Goal: Transaction & Acquisition: Book appointment/travel/reservation

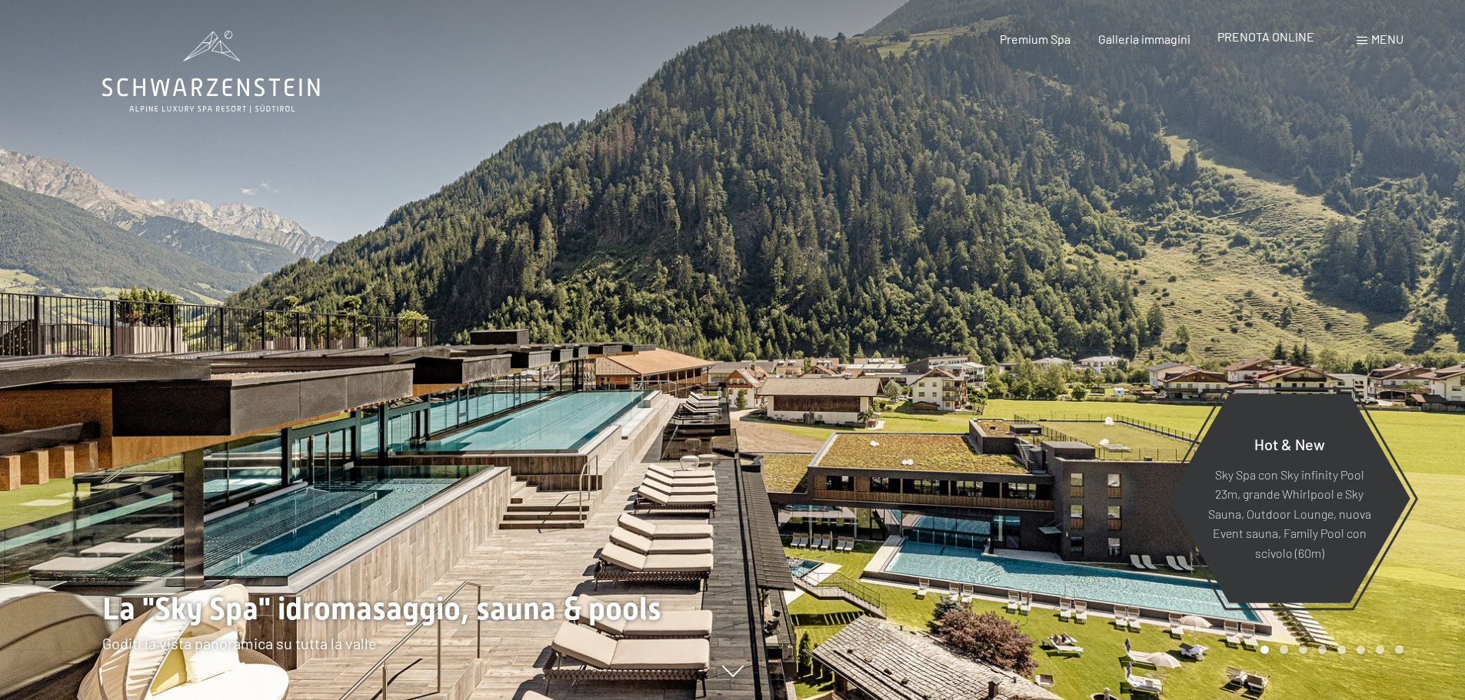
click at [1239, 31] on span "PRENOTA ONLINE" at bounding box center [1265, 36] width 97 height 15
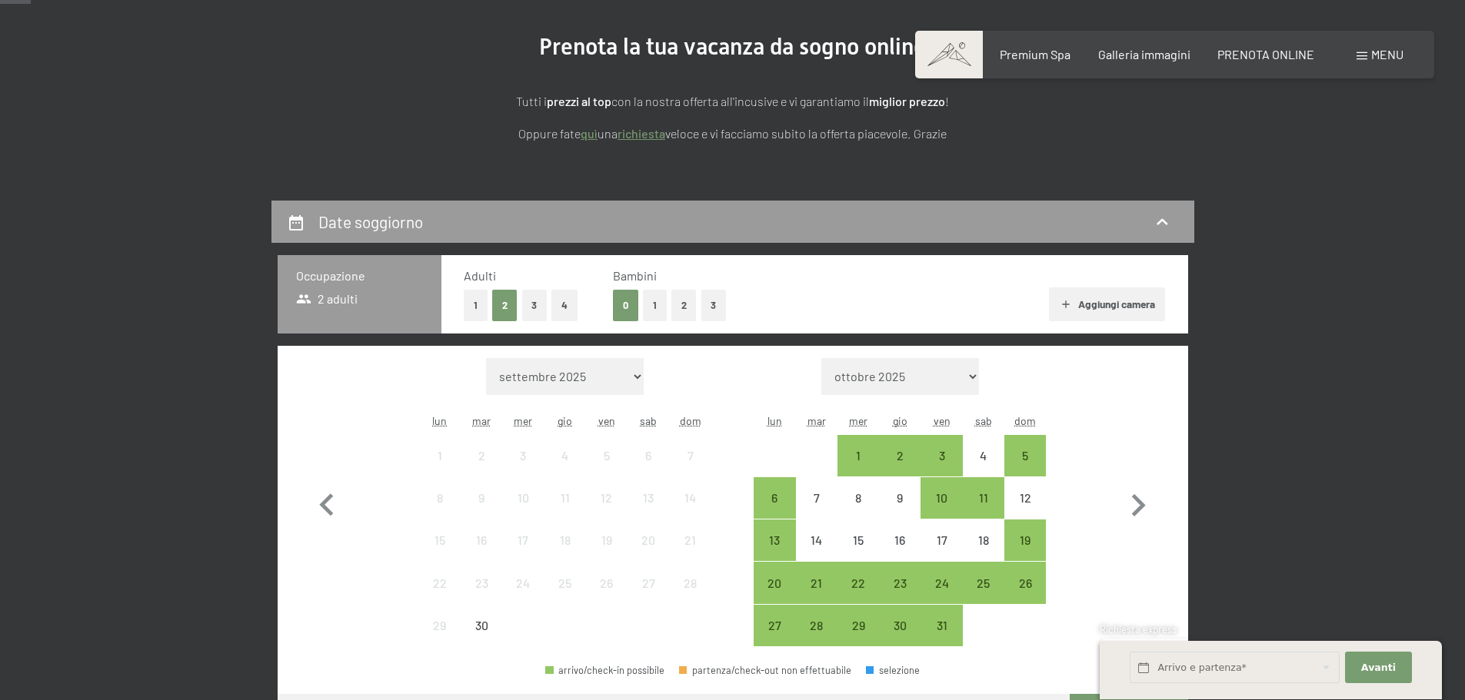
scroll to position [205, 0]
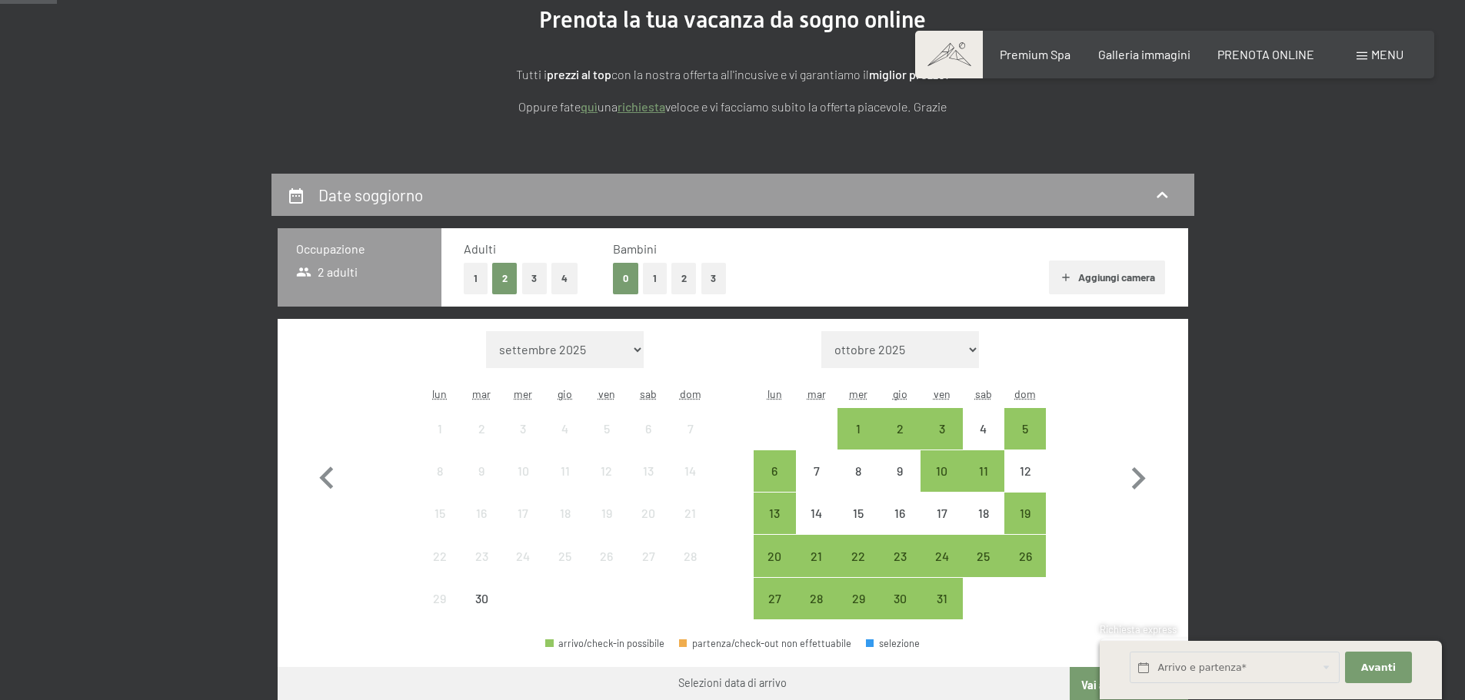
click at [650, 272] on button "1" at bounding box center [655, 279] width 24 height 32
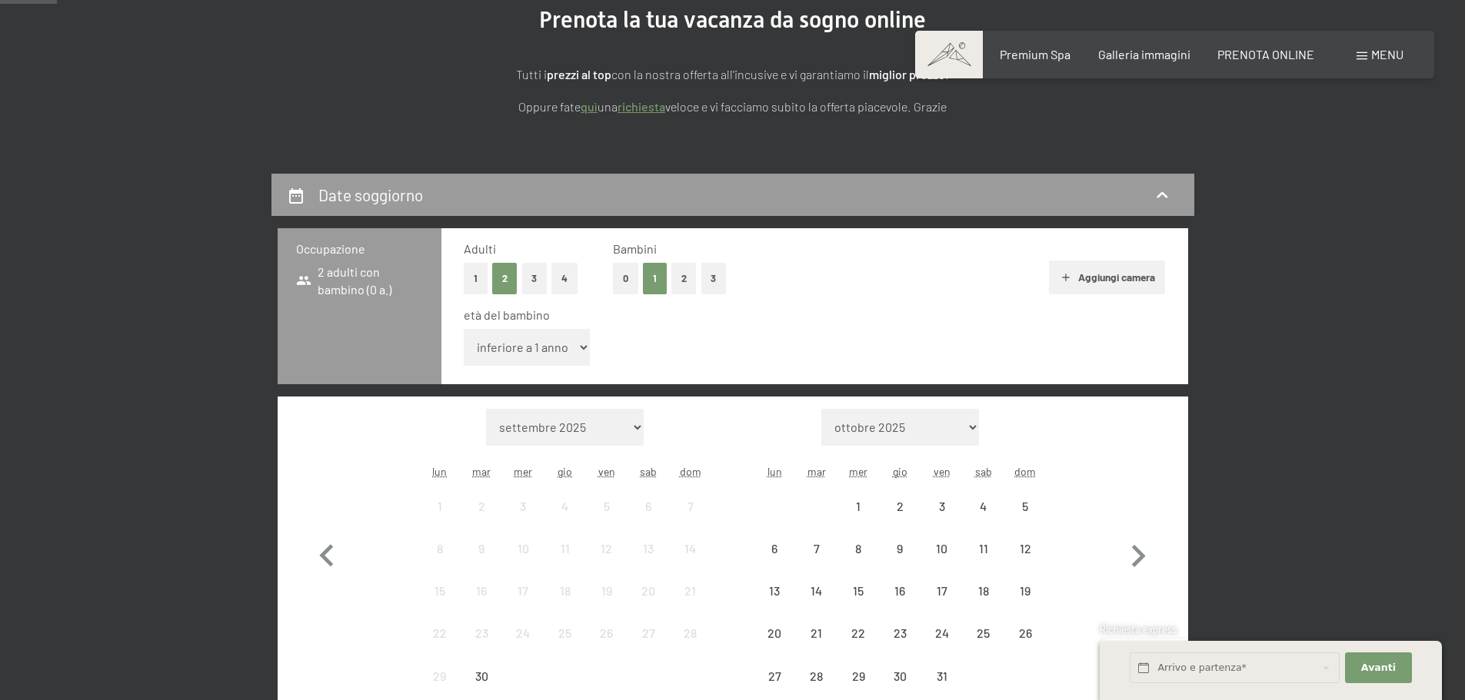
click at [550, 349] on select "inferiore a 1 anno 1 anno 2 anni 3 anni 4 anni 5 anni 6 anni 7 anni 8 anni 9 an…" at bounding box center [527, 347] width 127 height 37
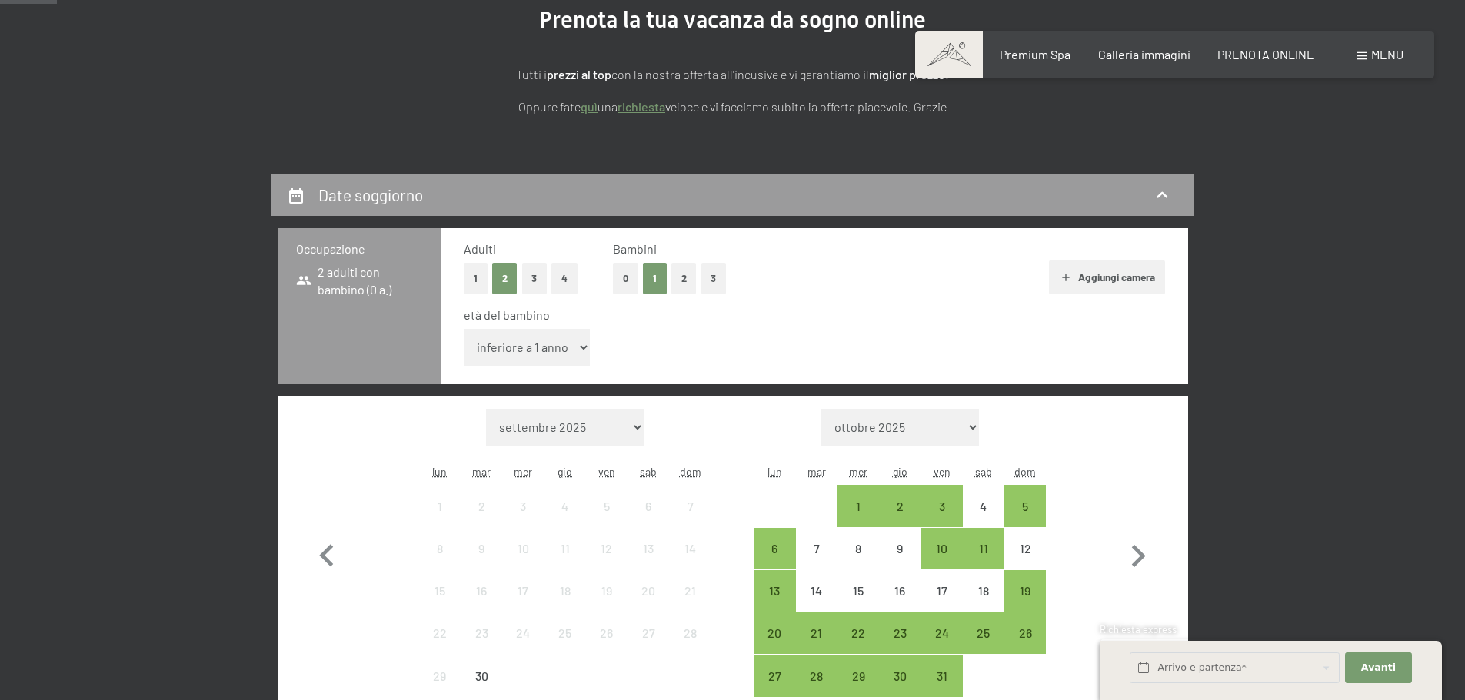
select select "16"
click at [464, 329] on select "inferiore a 1 anno 1 anno 2 anni 3 anni 4 anni 5 anni 6 anni 7 anni 8 anni 9 an…" at bounding box center [527, 347] width 127 height 37
click at [1142, 562] on icon "button" at bounding box center [1138, 556] width 45 height 45
select select "[DATE]"
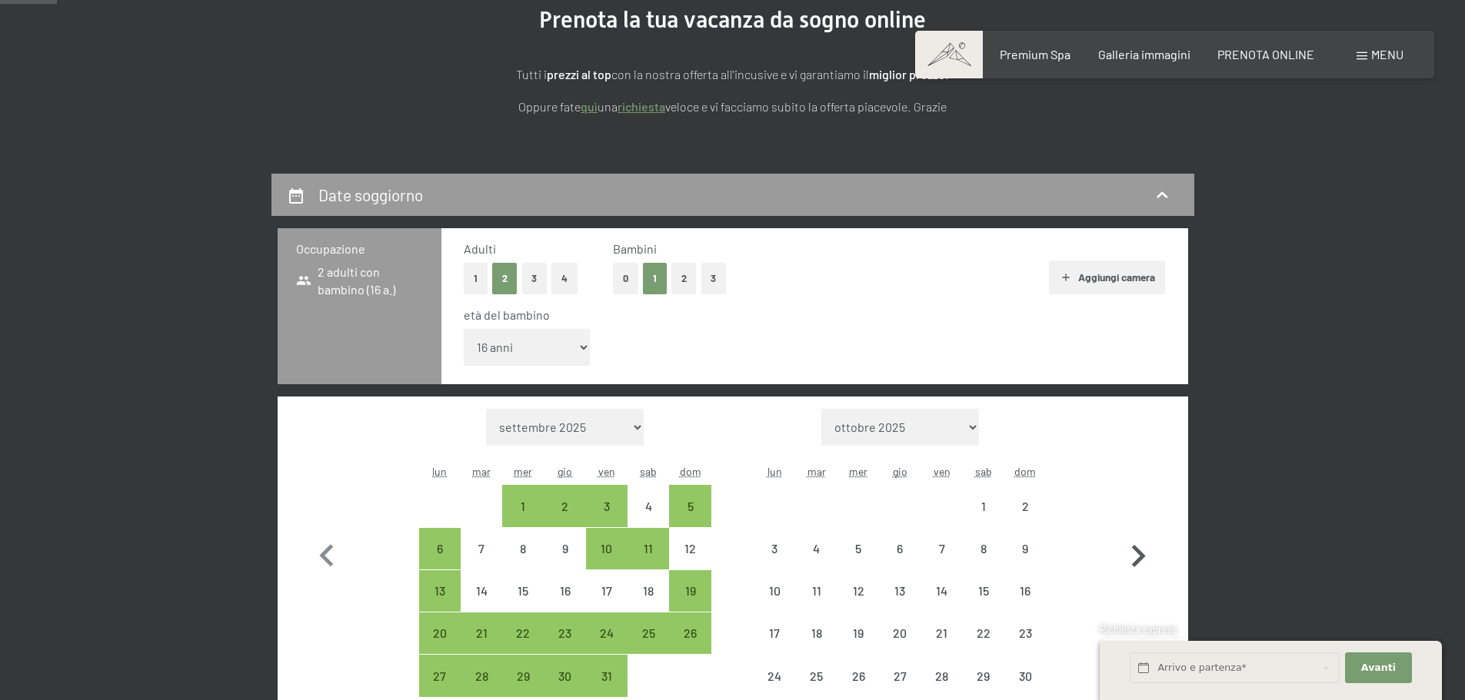
select select "[DATE]"
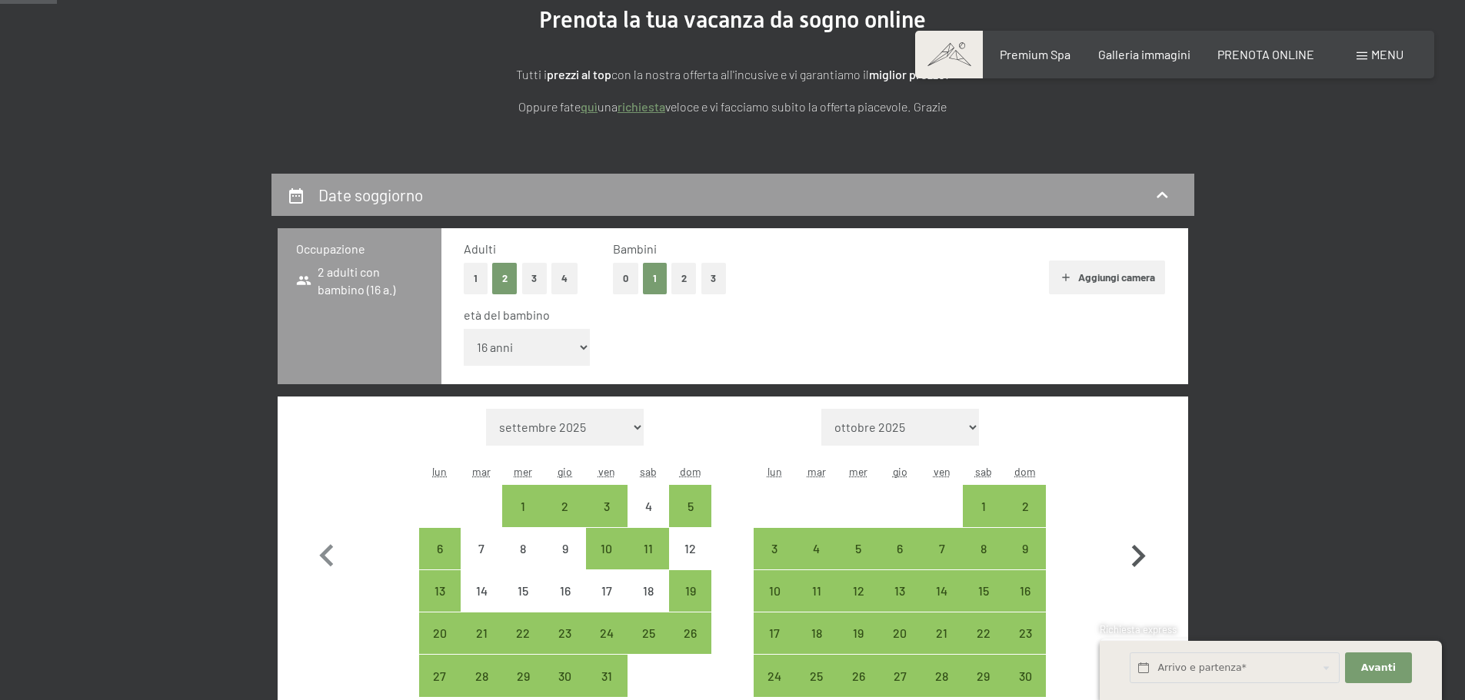
click at [1141, 561] on icon "button" at bounding box center [1138, 556] width 45 height 45
select select "[DATE]"
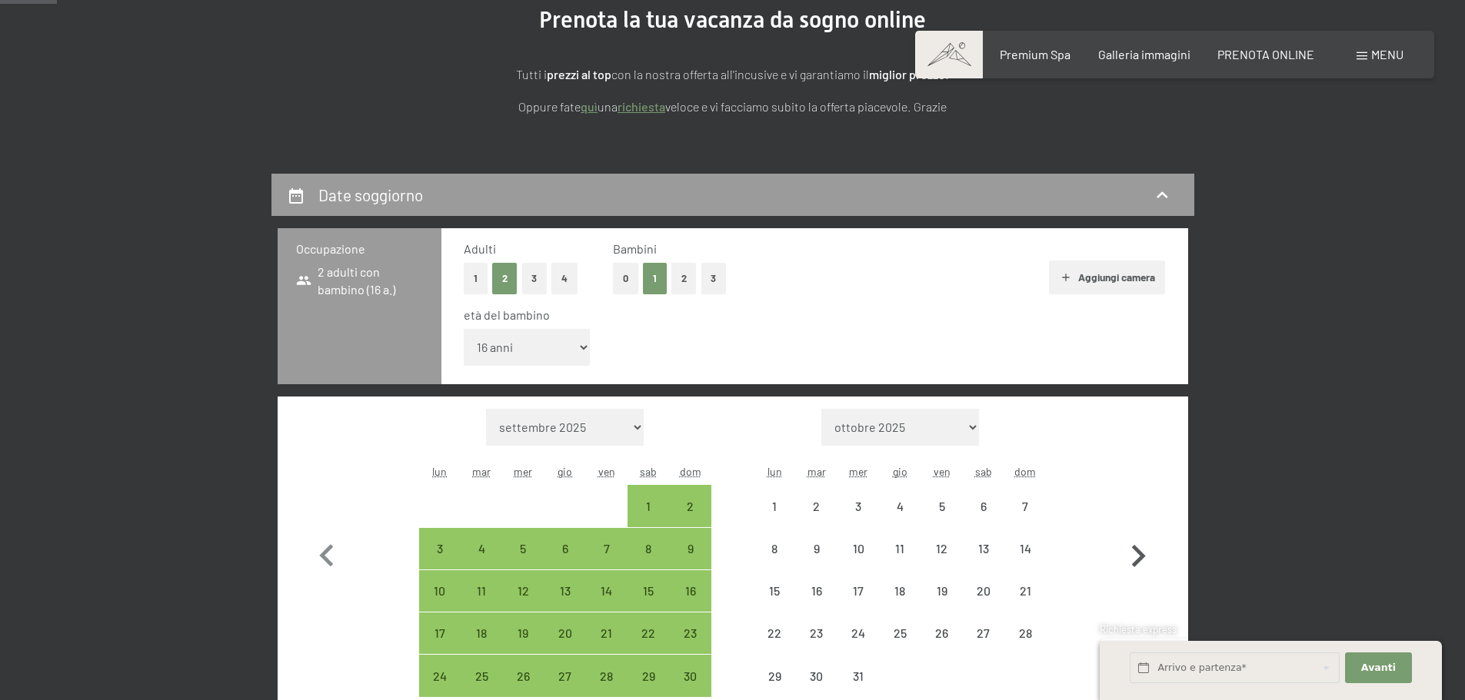
select select "[DATE]"
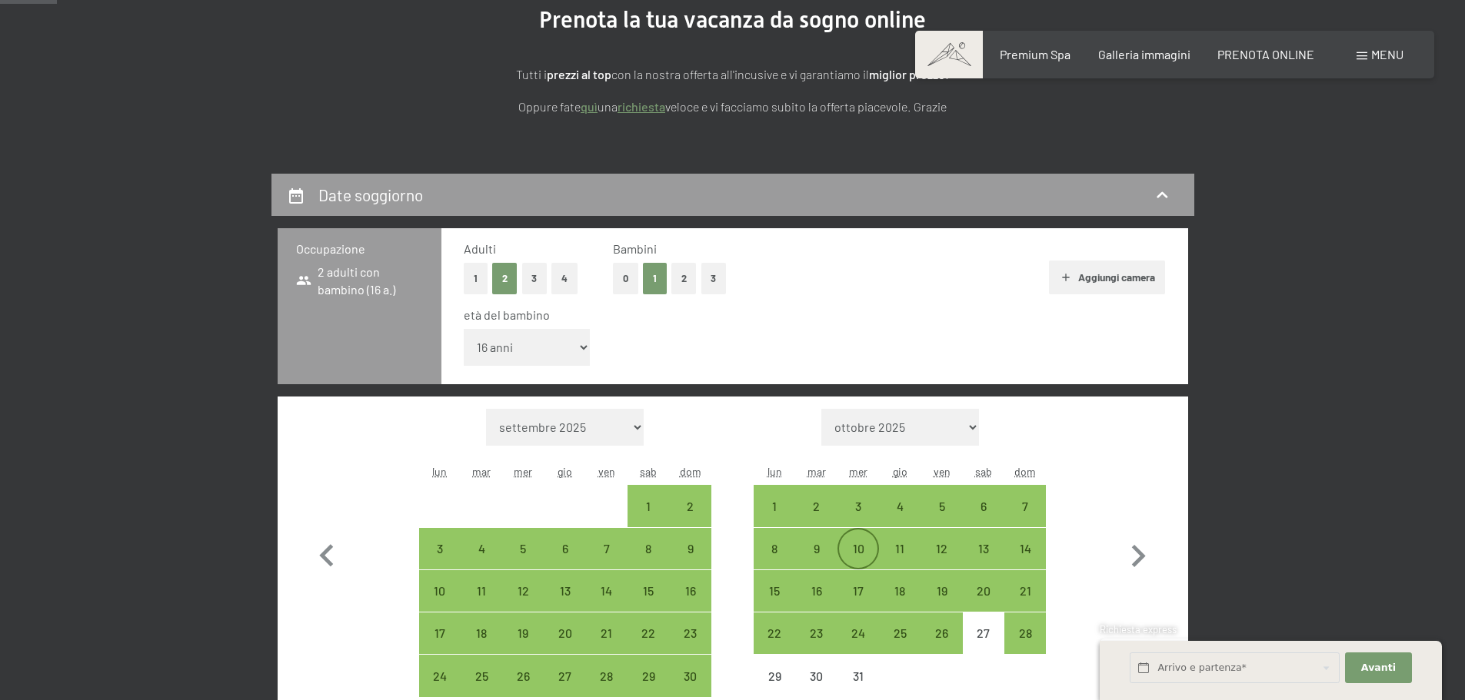
click at [853, 543] on div "10" at bounding box center [858, 562] width 38 height 38
select select "[DATE]"
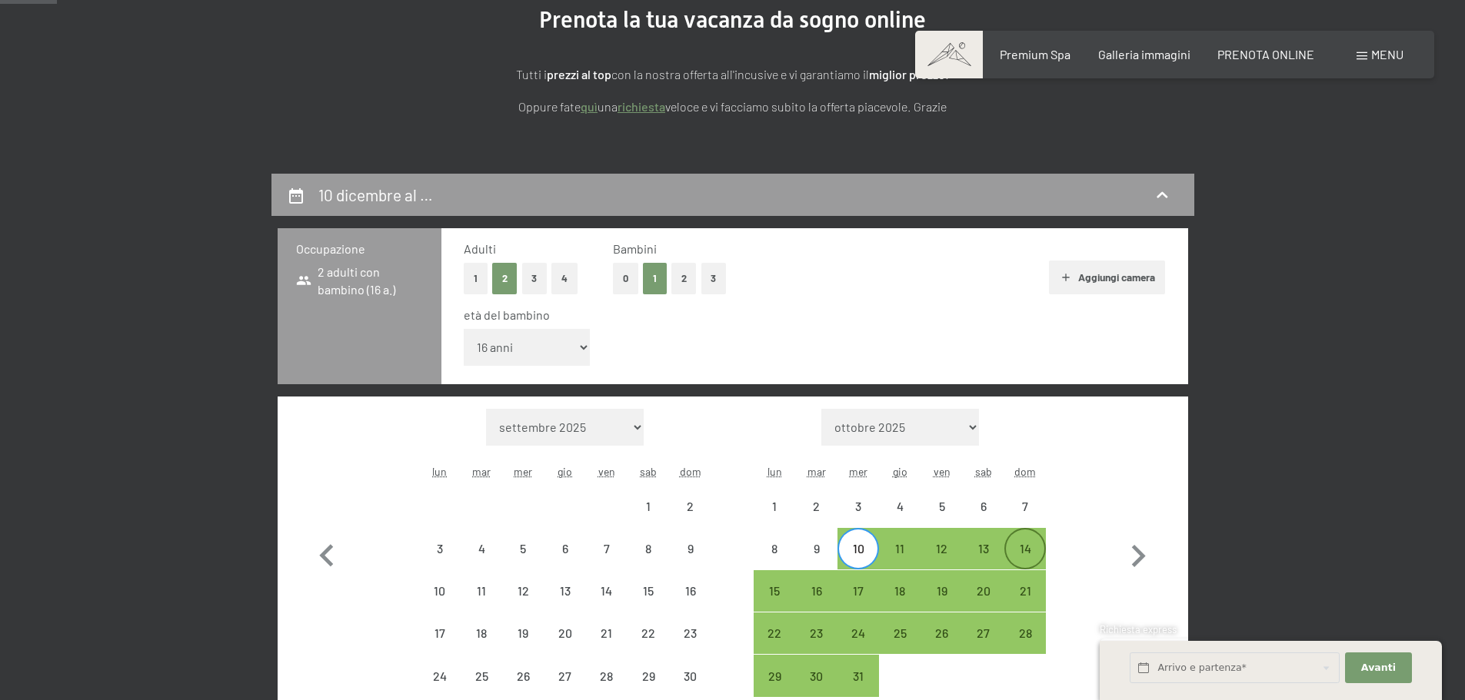
click at [1020, 551] on div "14" at bounding box center [1025, 562] width 38 height 38
select select "[DATE]"
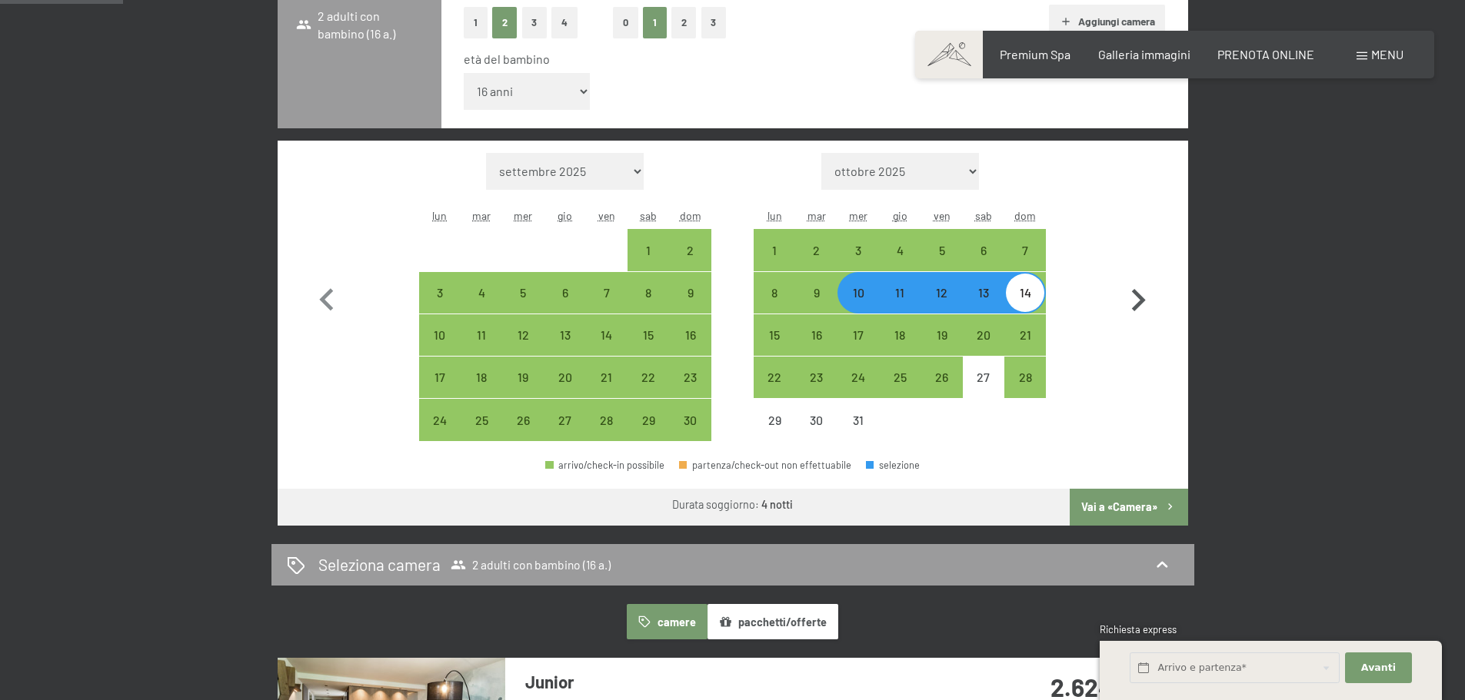
click at [1126, 500] on button "Vai a «Camera»" at bounding box center [1129, 507] width 118 height 37
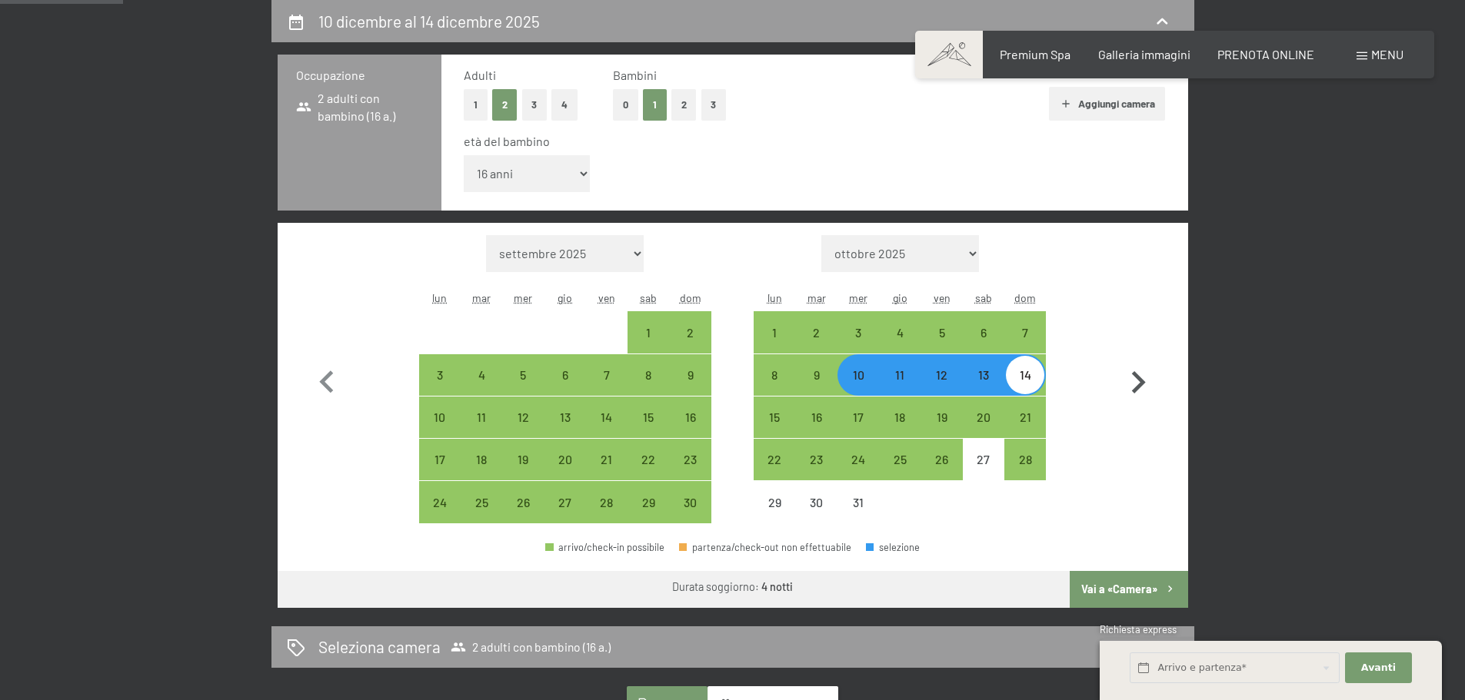
select select "[DATE]"
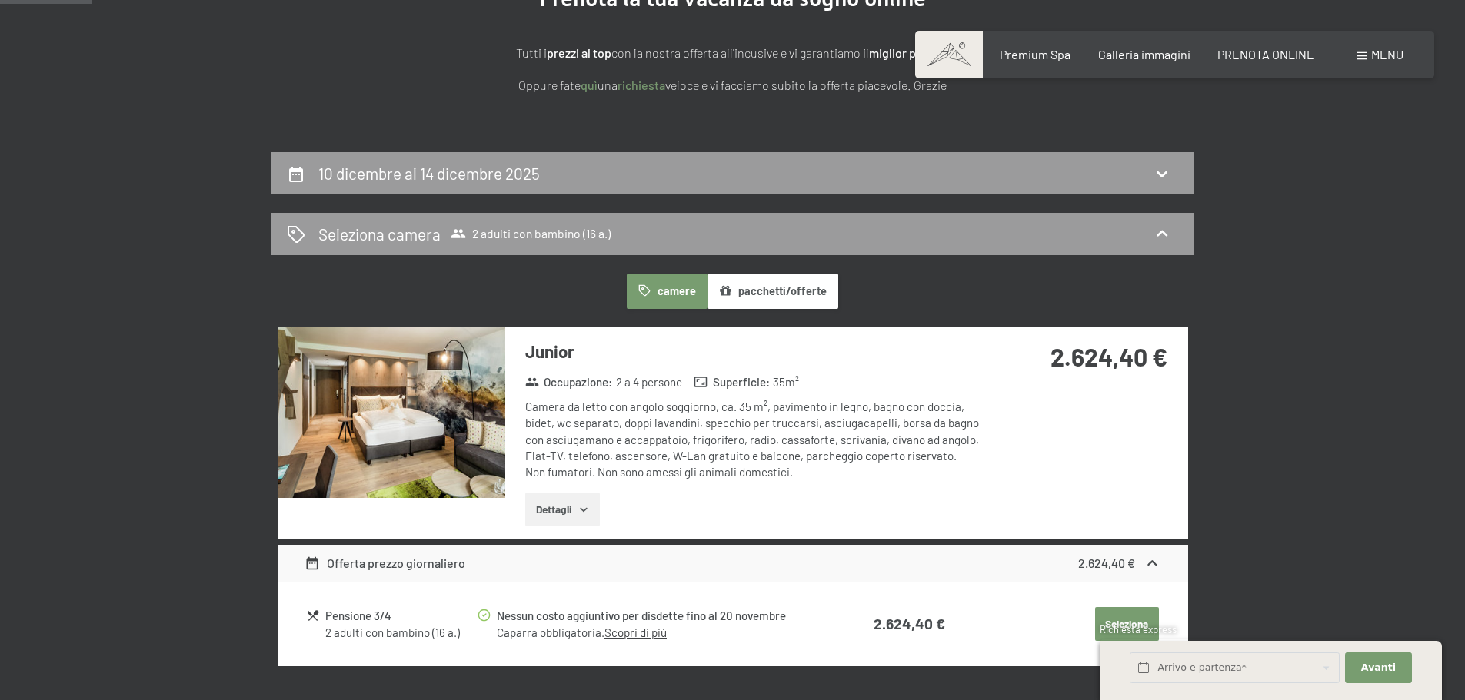
scroll to position [225, 0]
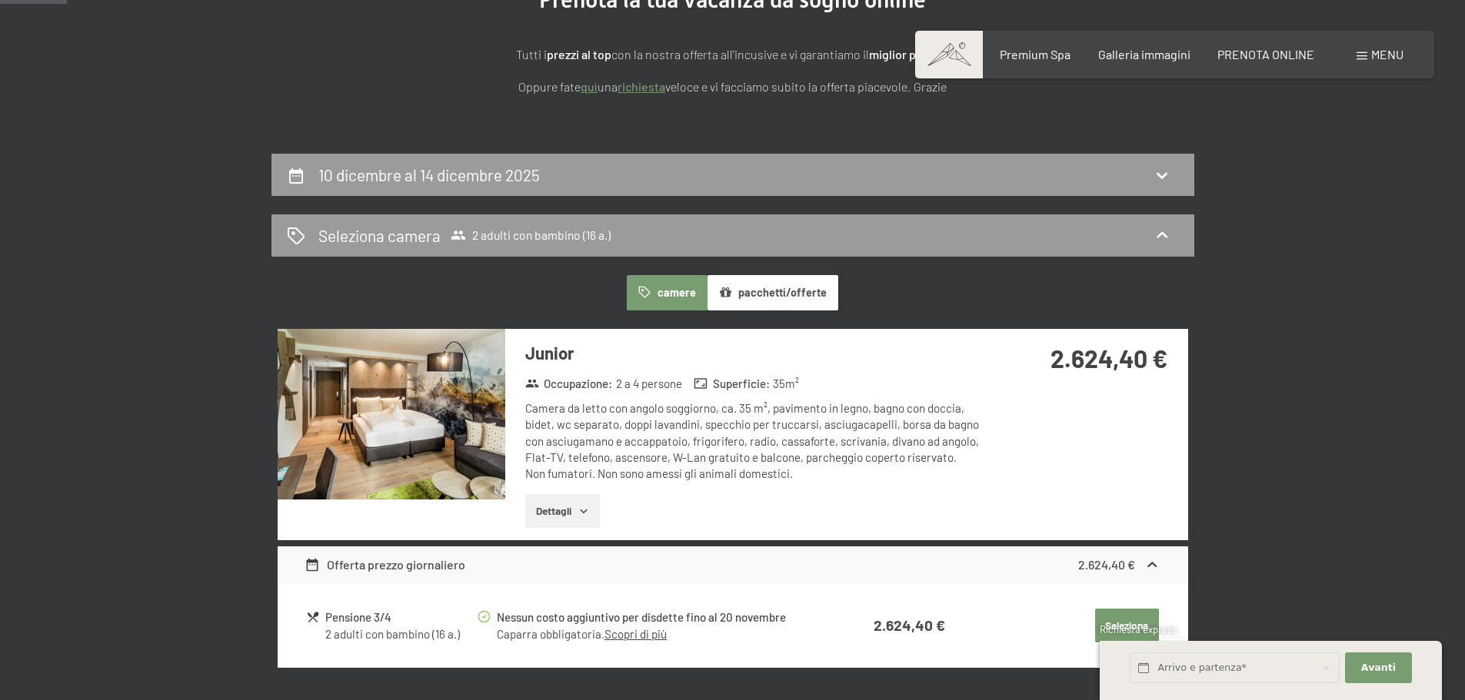
click at [768, 285] on button "pacchetti/offerte" at bounding box center [772, 292] width 131 height 35
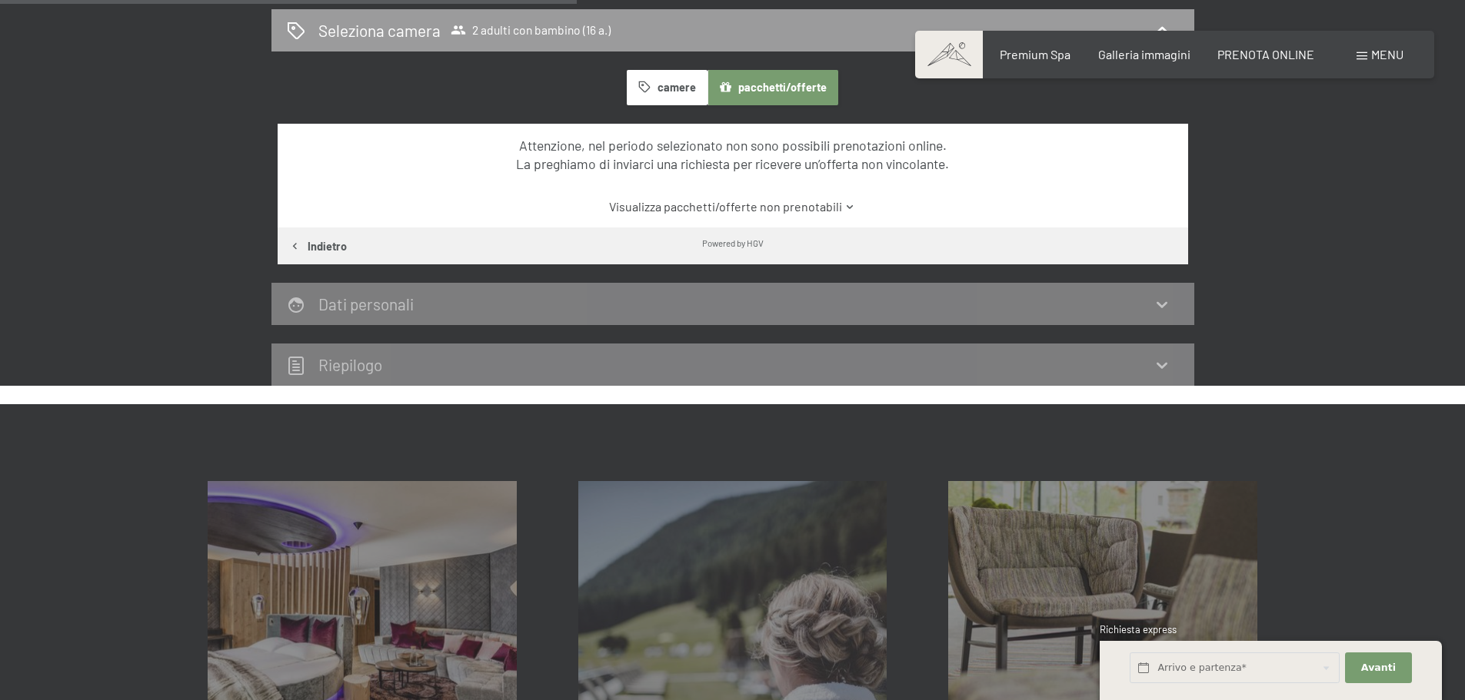
scroll to position [687, 0]
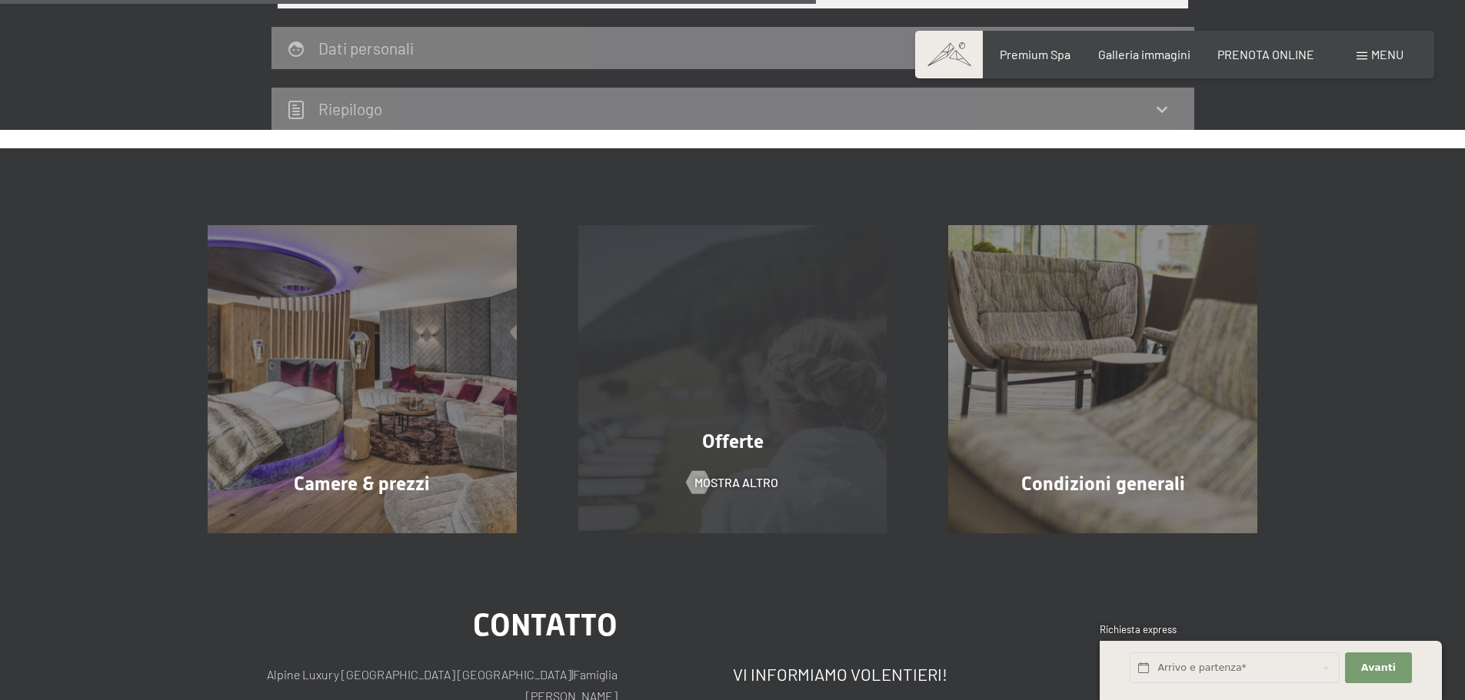
click at [790, 415] on div "Offerte mostra altro" at bounding box center [732, 379] width 371 height 309
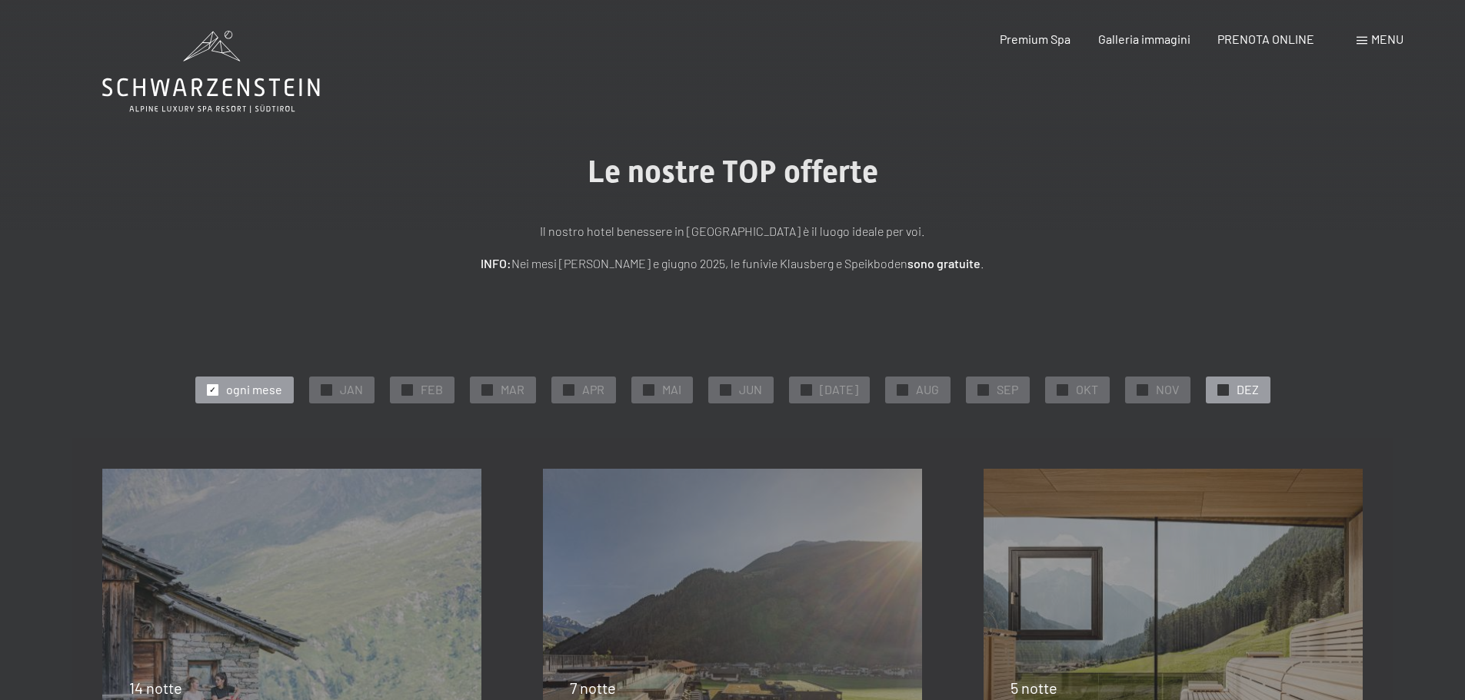
click at [1223, 383] on div "✓ DEZ" at bounding box center [1238, 390] width 65 height 26
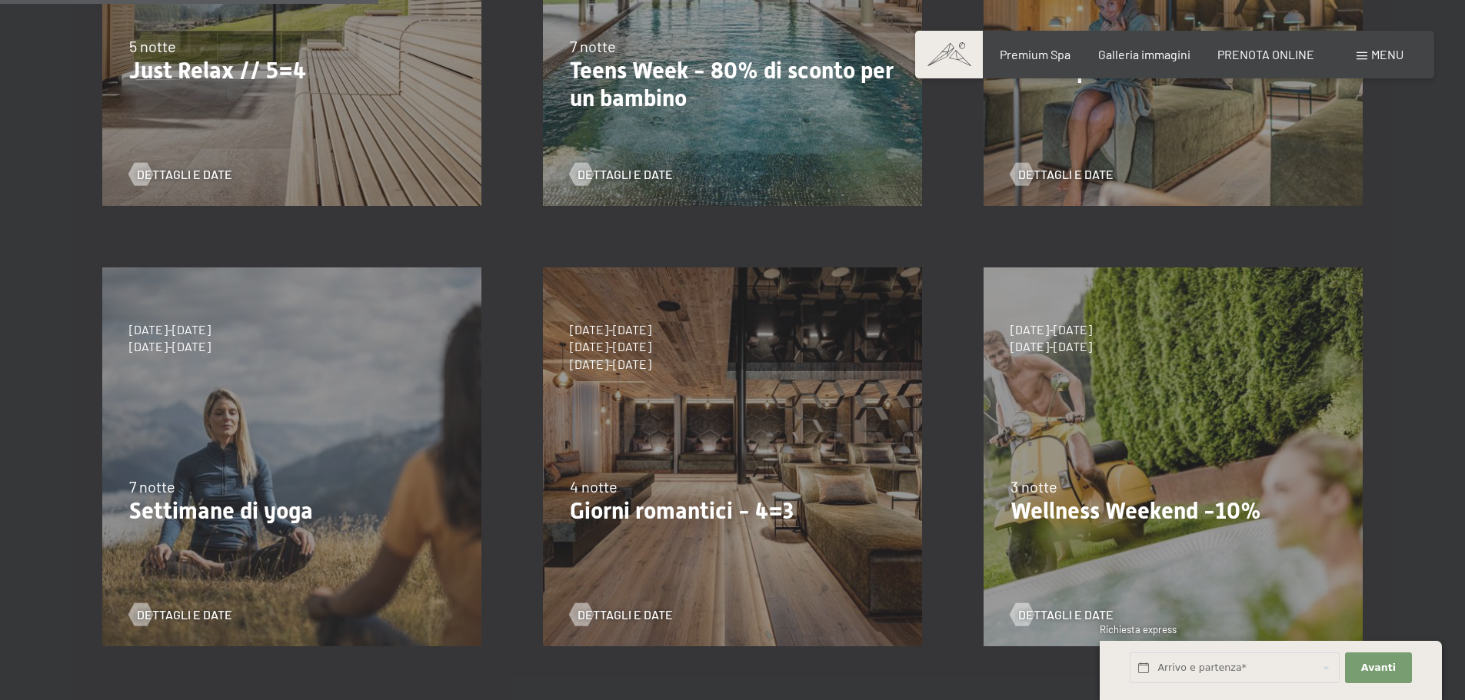
scroll to position [667, 0]
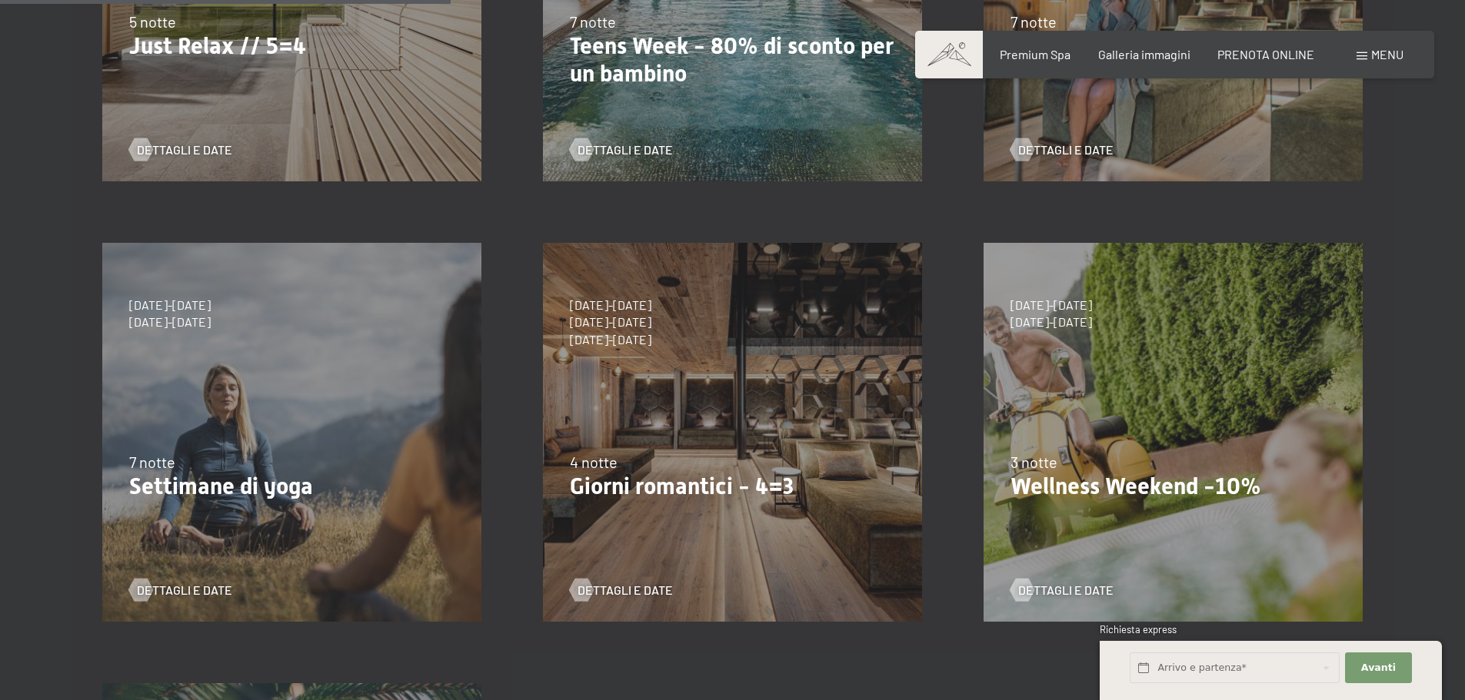
click at [770, 491] on p "Giorni romantici - 4=3" at bounding box center [732, 487] width 325 height 28
click at [634, 587] on span "Dettagli e Date" at bounding box center [640, 590] width 95 height 17
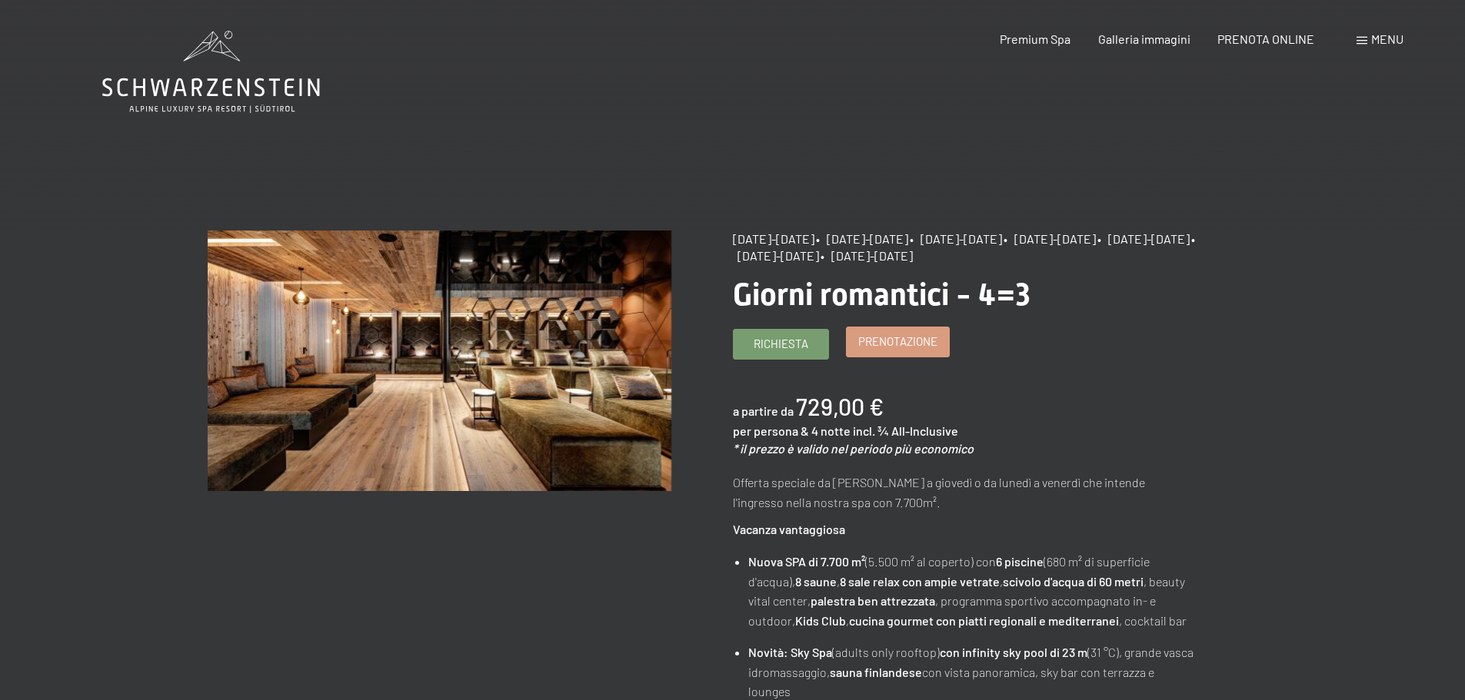
click at [903, 341] on span "Prenotazione" at bounding box center [897, 342] width 79 height 16
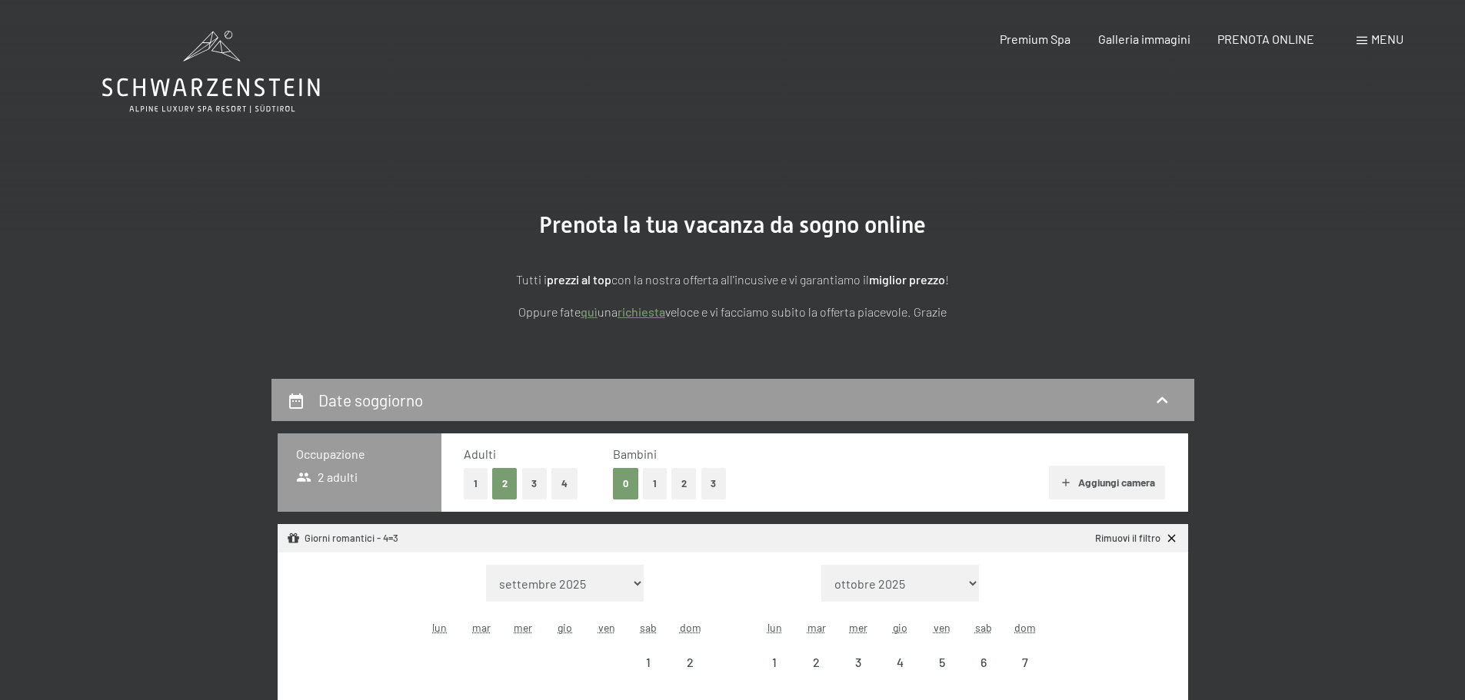
select select "[DATE]"
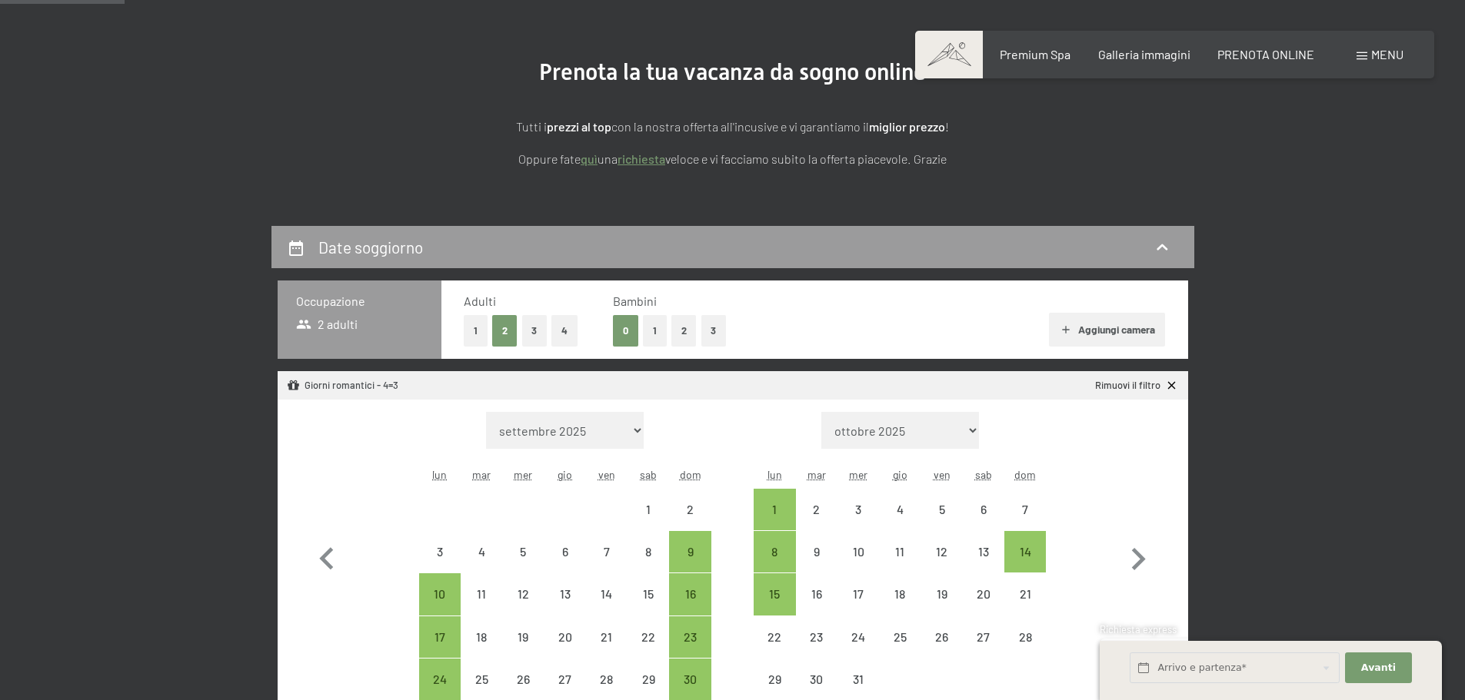
scroll to position [154, 0]
click at [777, 553] on div "8" at bounding box center [774, 564] width 38 height 38
select select "[DATE]"
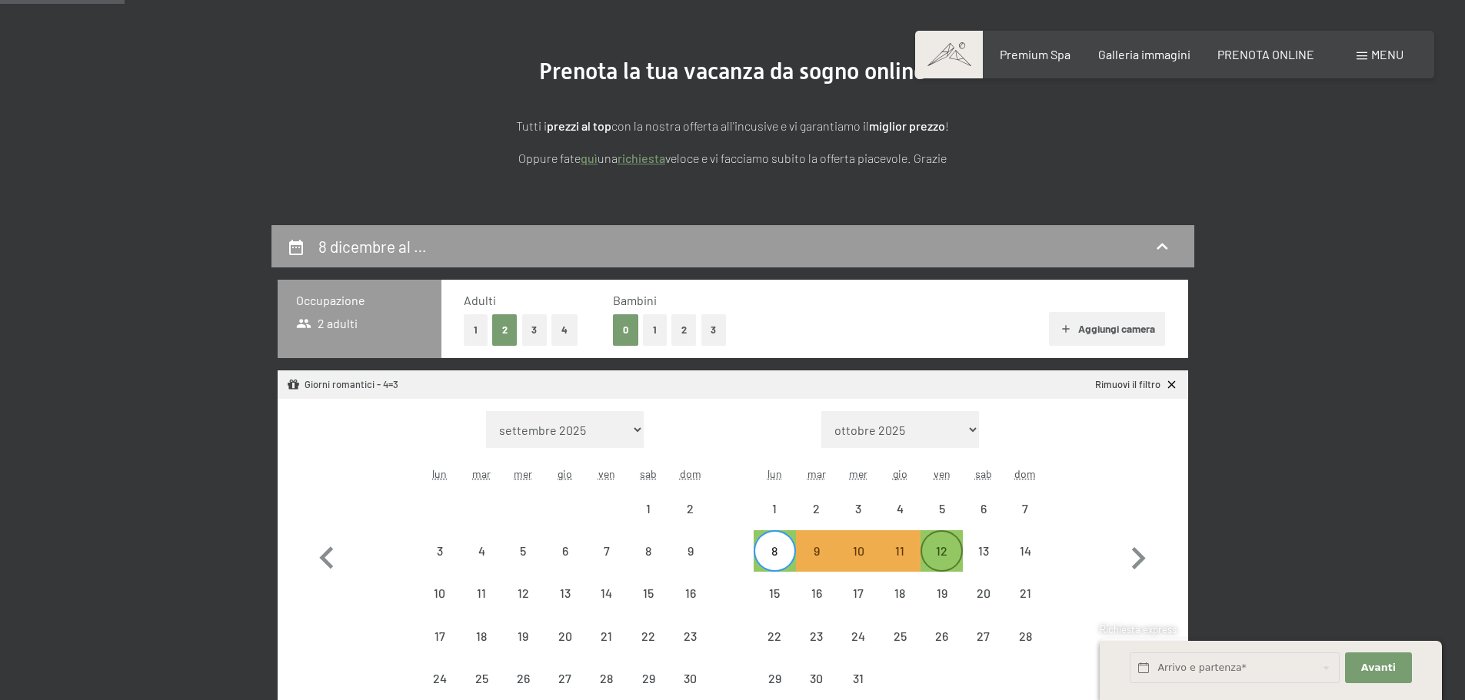
click at [936, 551] on div "12" at bounding box center [941, 564] width 38 height 38
select select "[DATE]"
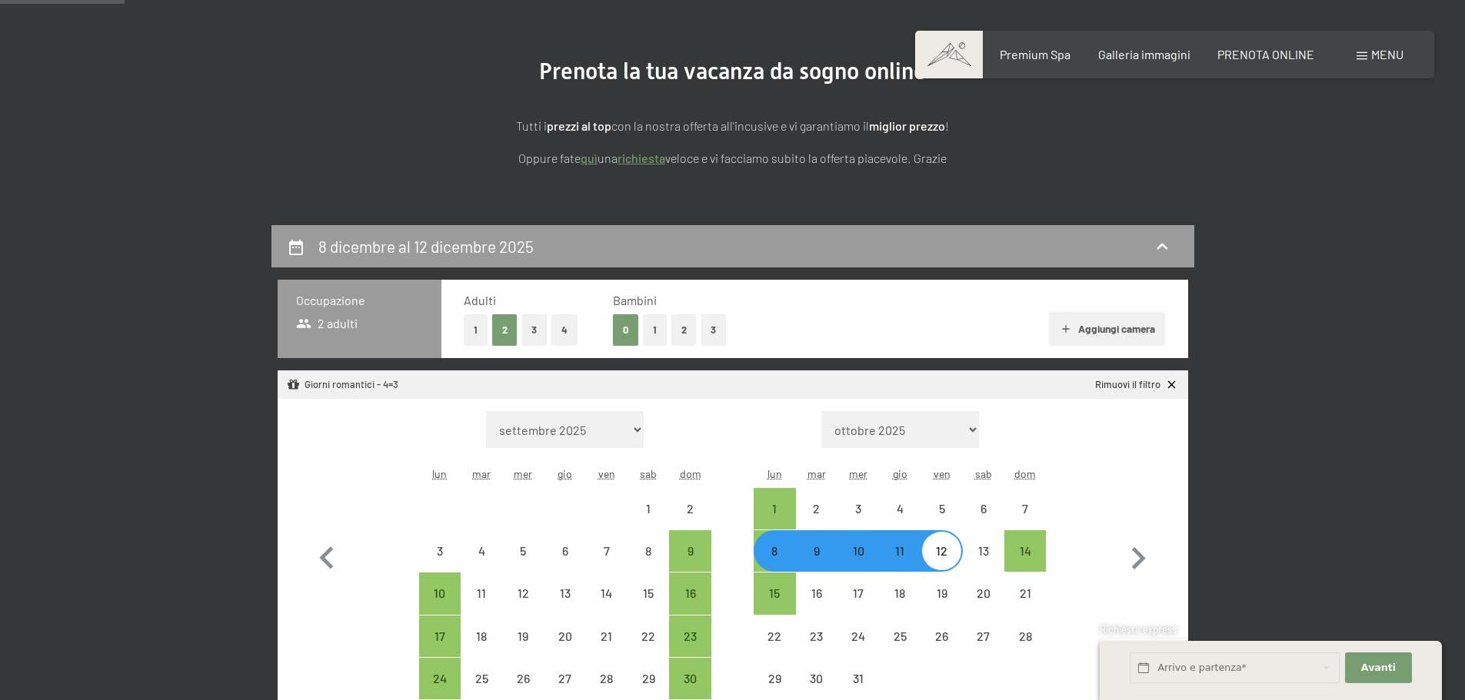
select select "[DATE]"
click at [654, 328] on button "1" at bounding box center [655, 330] width 24 height 32
select select "[DATE]"
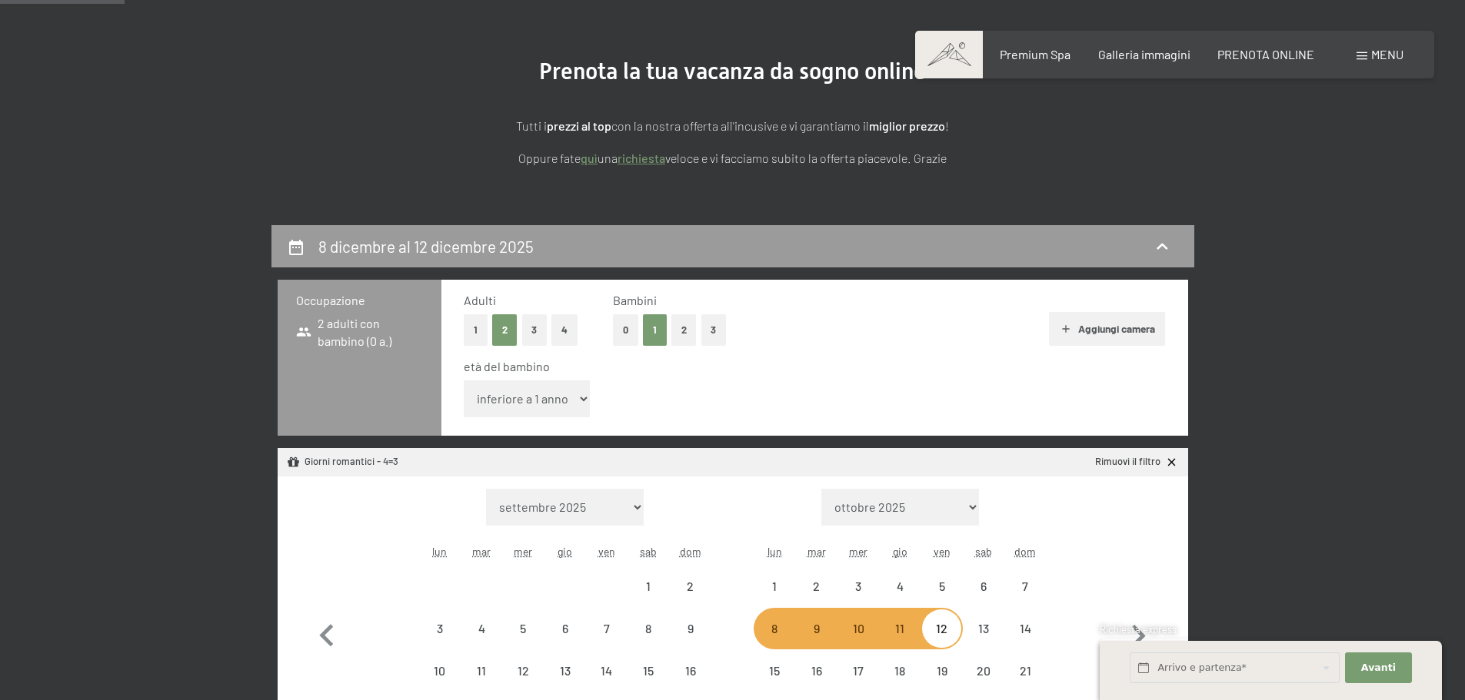
select select "[DATE]"
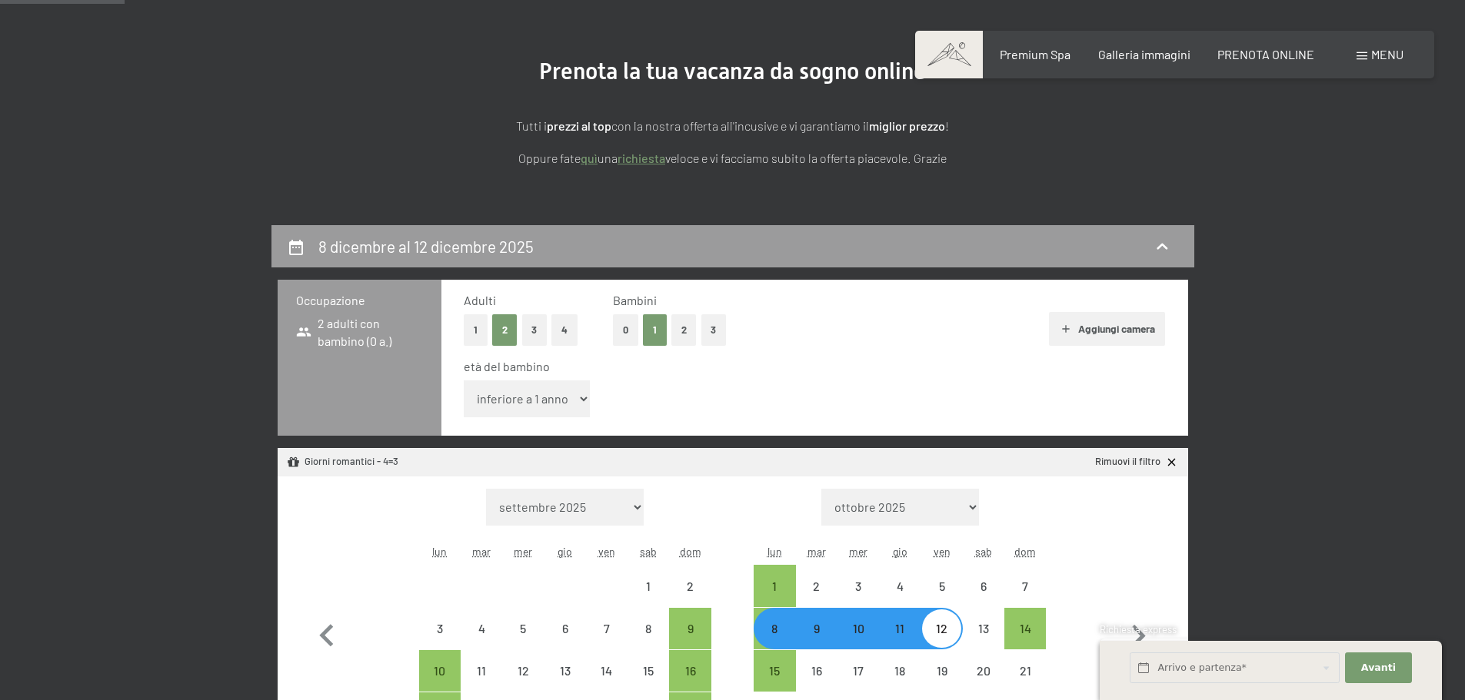
click at [548, 409] on select "inferiore a 1 anno 1 anno 2 anni 3 anni 4 anni 5 anni 6 anni 7 anni 8 anni 9 an…" at bounding box center [527, 399] width 127 height 37
select select "16"
click at [464, 381] on select "inferiore a 1 anno 1 anno 2 anni 3 anni 4 anni 5 anni 6 anni 7 anni 8 anni 9 an…" at bounding box center [527, 399] width 127 height 37
select select "[DATE]"
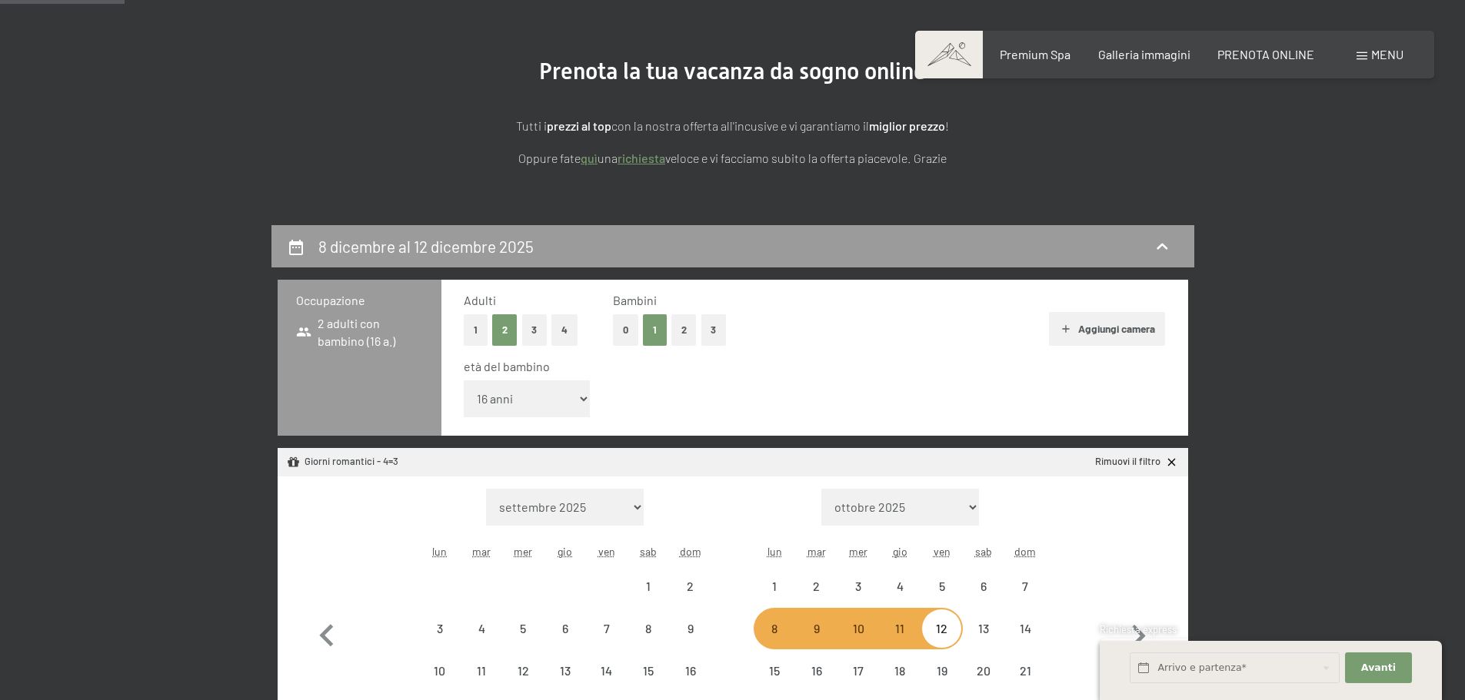
select select "[DATE]"
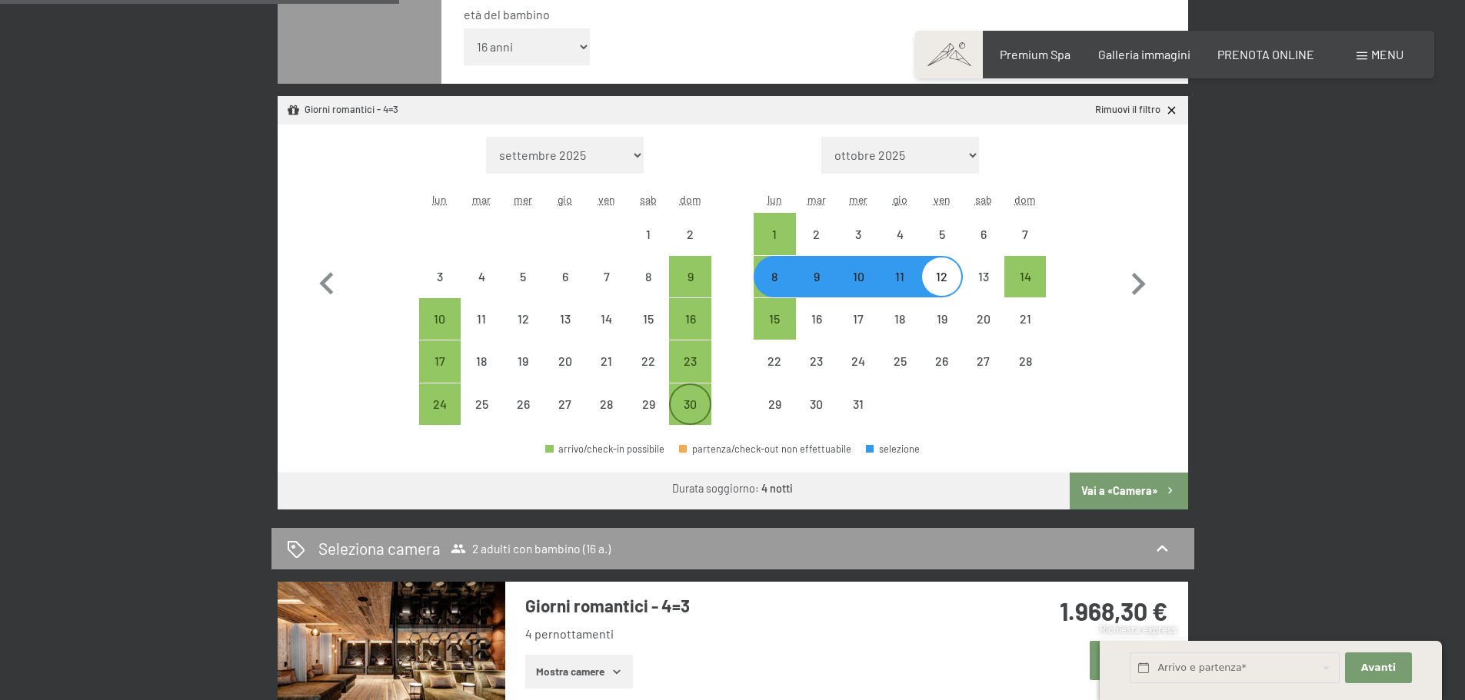
scroll to position [513, 0]
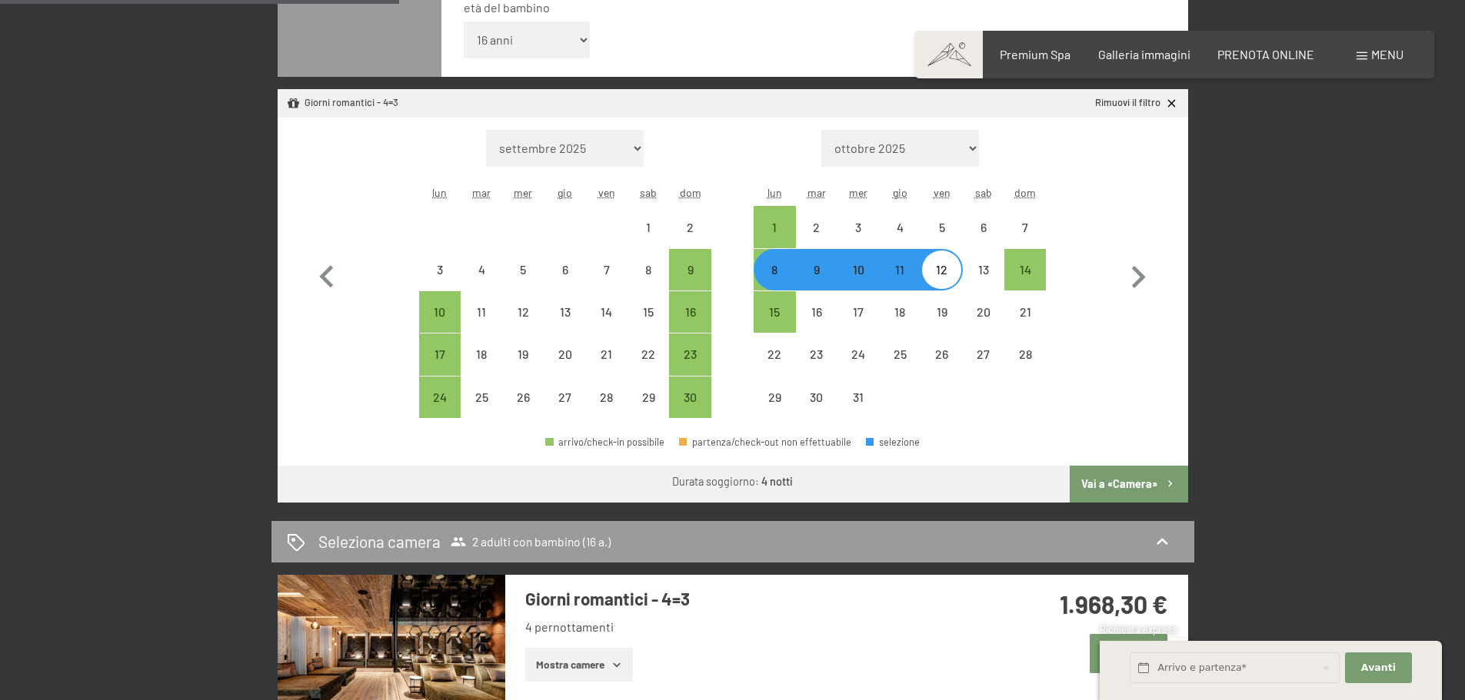
click at [1108, 484] on button "Vai a «Camera»" at bounding box center [1129, 484] width 118 height 37
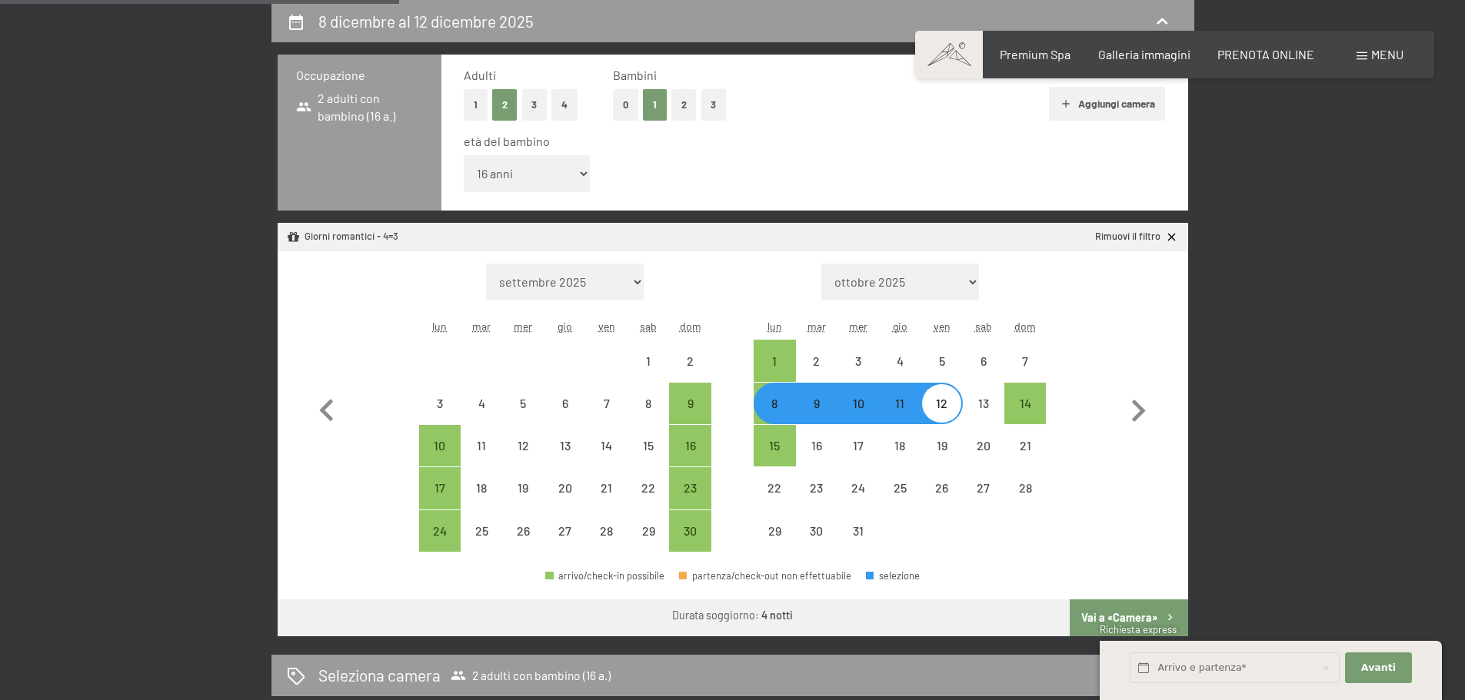
select select "[DATE]"
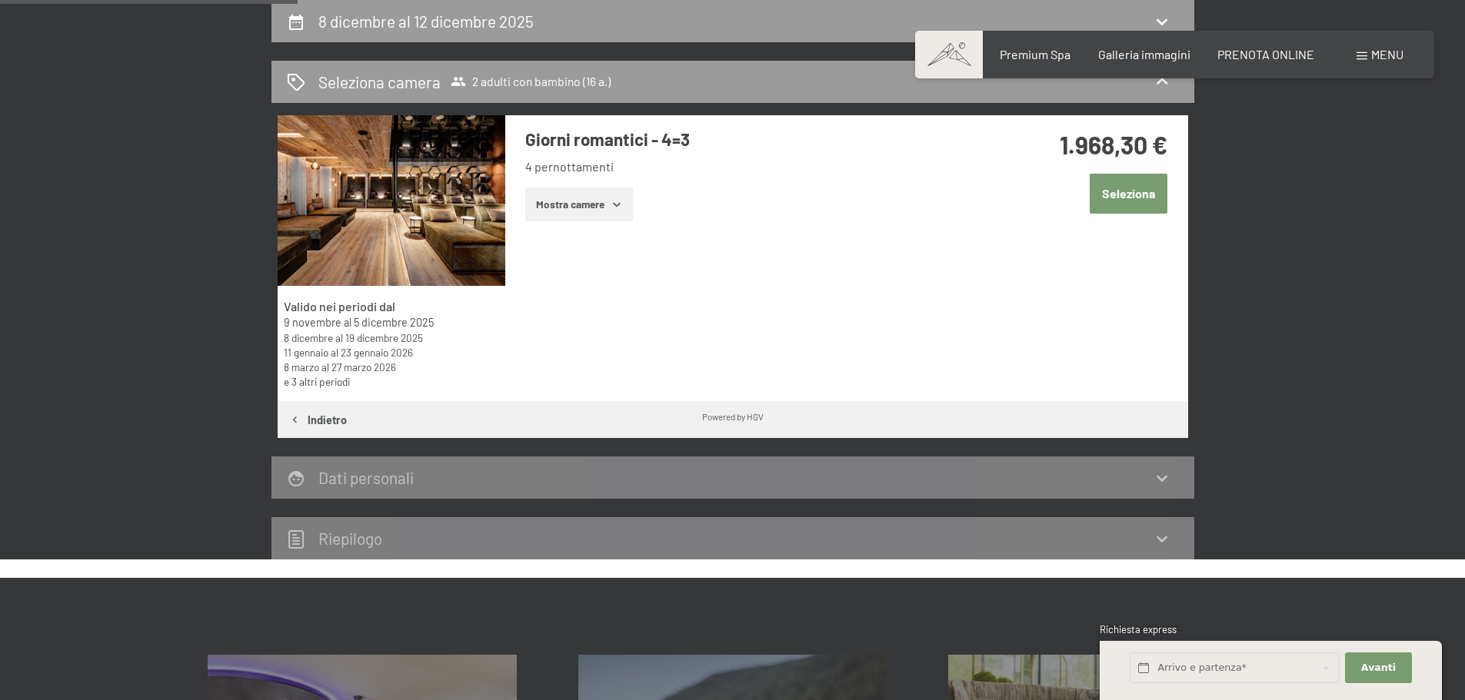
click at [584, 207] on button "Mostra camere" at bounding box center [579, 205] width 108 height 34
